Goal: Check status: Check status

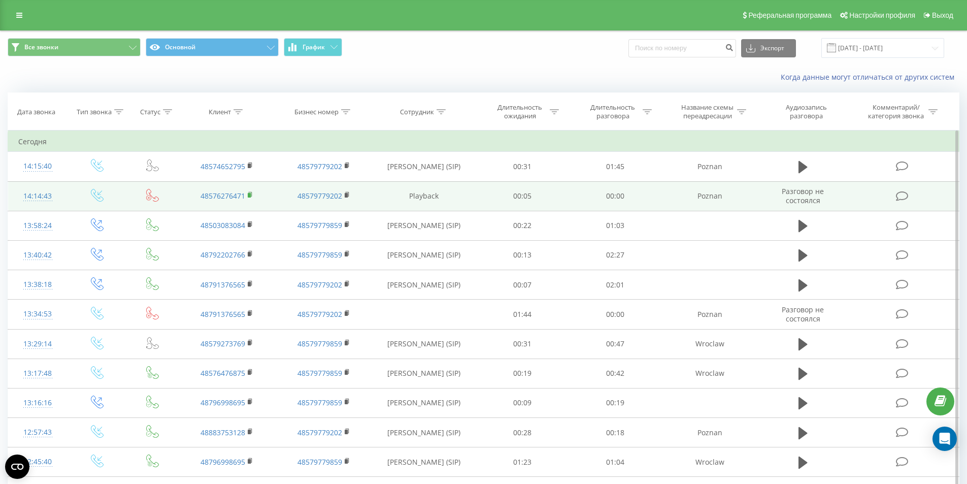
click at [249, 195] on rect at bounding box center [249, 195] width 3 height 5
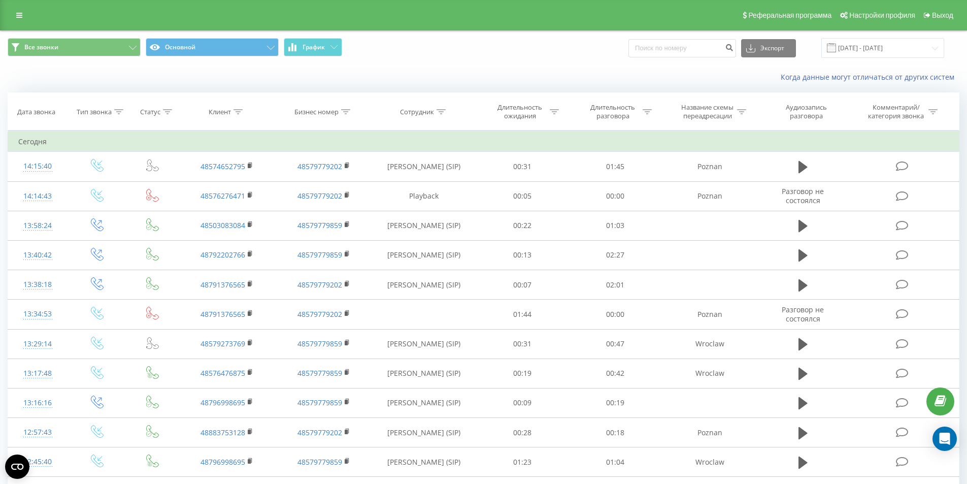
click at [836, 47] on span at bounding box center [831, 47] width 9 height 9
click at [849, 47] on input "[DATE] - [DATE]" at bounding box center [882, 48] width 123 height 20
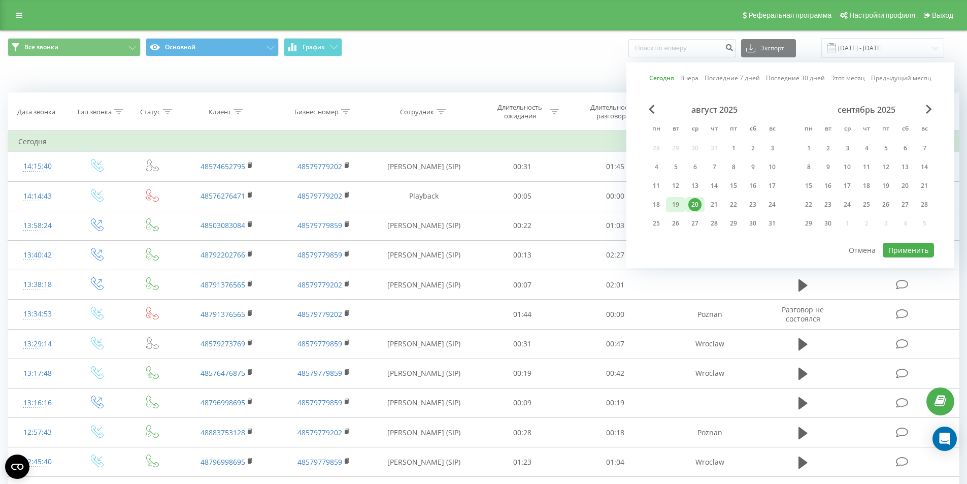
click at [679, 207] on div "19" at bounding box center [675, 204] width 13 height 13
click at [913, 255] on button "Применить" at bounding box center [908, 250] width 51 height 15
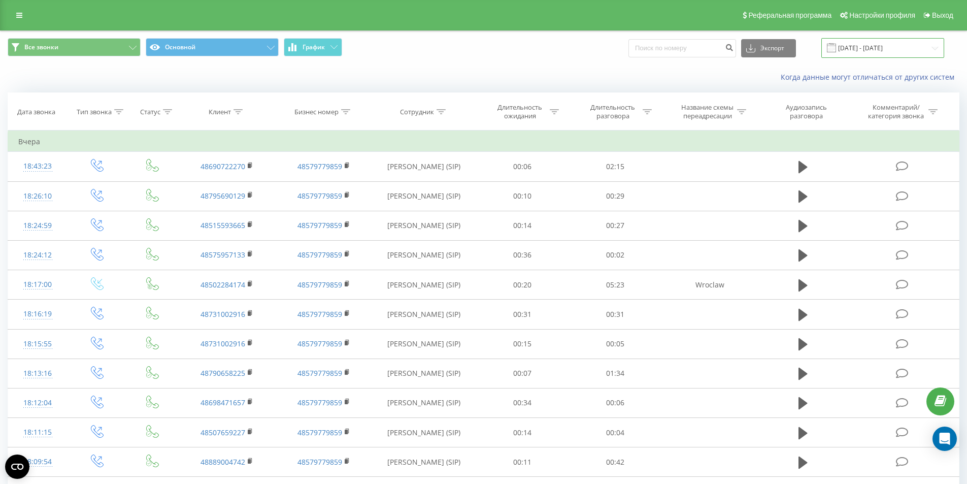
click at [846, 46] on input "19.08.2025 - 19.08.2025" at bounding box center [882, 48] width 123 height 20
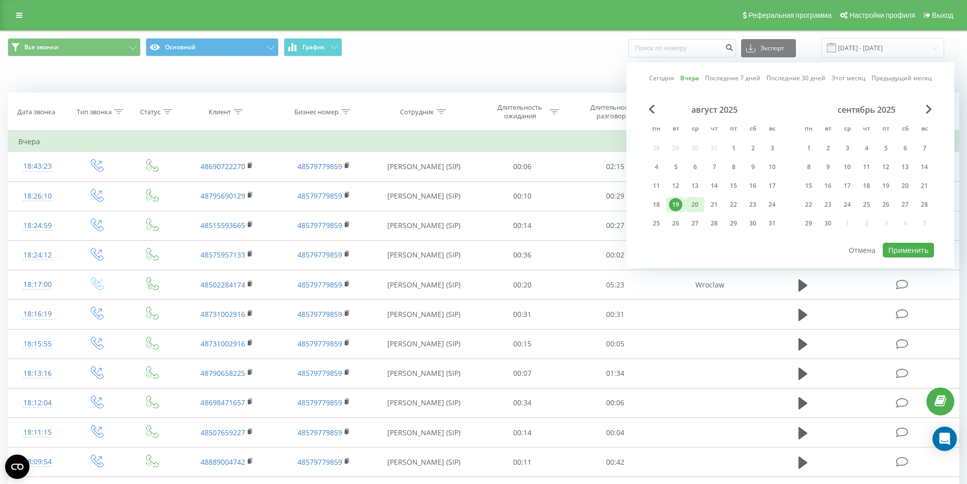
click at [696, 206] on div "20" at bounding box center [694, 204] width 13 height 13
click at [903, 248] on button "Применить" at bounding box center [908, 250] width 51 height 15
type input "[DATE] - [DATE]"
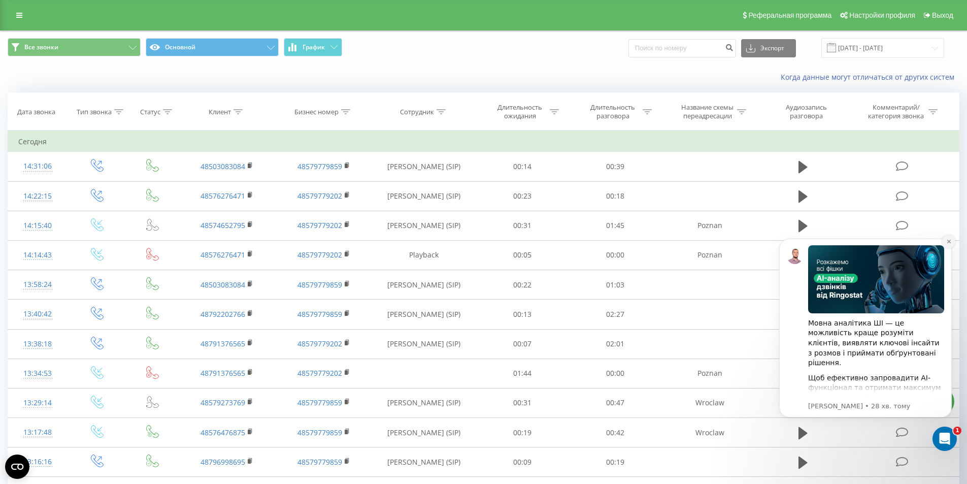
click at [948, 241] on icon "Dismiss notification" at bounding box center [949, 242] width 6 height 6
